Goal: Communication & Community: Answer question/provide support

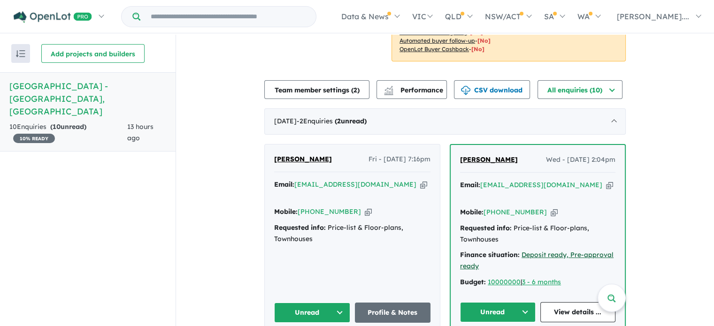
scroll to position [235, 0]
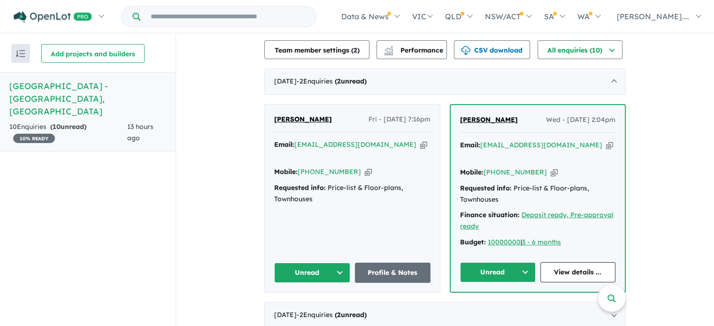
click at [339, 263] on button "Unread" at bounding box center [312, 273] width 76 height 20
click at [308, 263] on button "Unread" at bounding box center [312, 273] width 76 height 20
click at [379, 244] on div "[PERSON_NAME] Fri - [DATE] 7:16pm Email: [EMAIL_ADDRESS][DOMAIN_NAME] Copied! M…" at bounding box center [352, 199] width 175 height 188
click at [387, 263] on link "Profile & Notes" at bounding box center [393, 273] width 76 height 20
drag, startPoint x: 366, startPoint y: 132, endPoint x: 293, endPoint y: 135, distance: 73.3
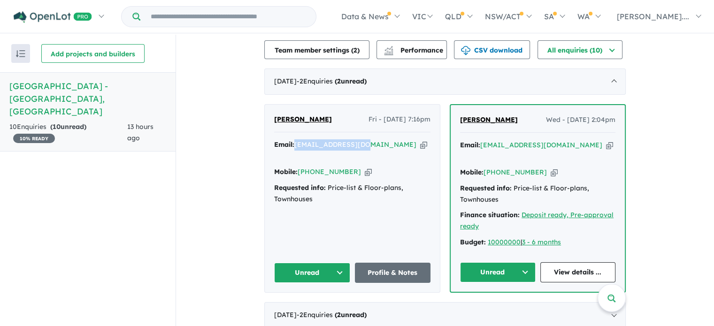
click at [293, 139] on div "Email: [EMAIL_ADDRESS][DOMAIN_NAME] Copied!" at bounding box center [352, 150] width 156 height 23
copy a%20Haven%20Townhouses%20-%20Knoxfield"] "[EMAIL_ADDRESS][DOMAIN_NAME]"
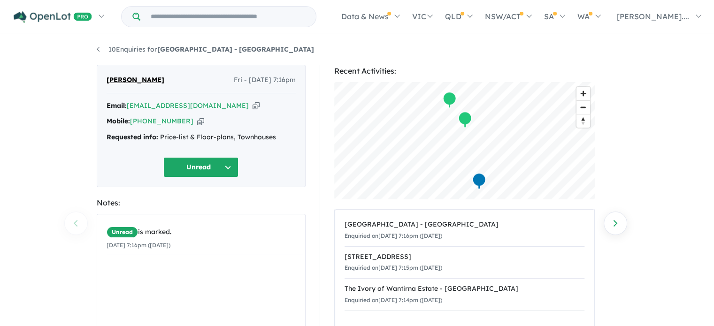
click at [197, 167] on button "Unread" at bounding box center [200, 167] width 75 height 20
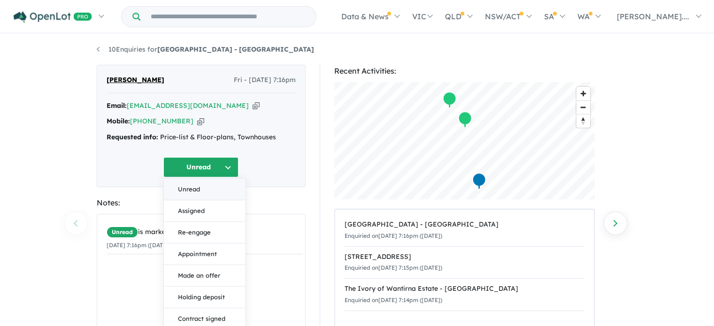
click at [197, 193] on button "Unread" at bounding box center [205, 190] width 82 height 22
